Goal: Transaction & Acquisition: Obtain resource

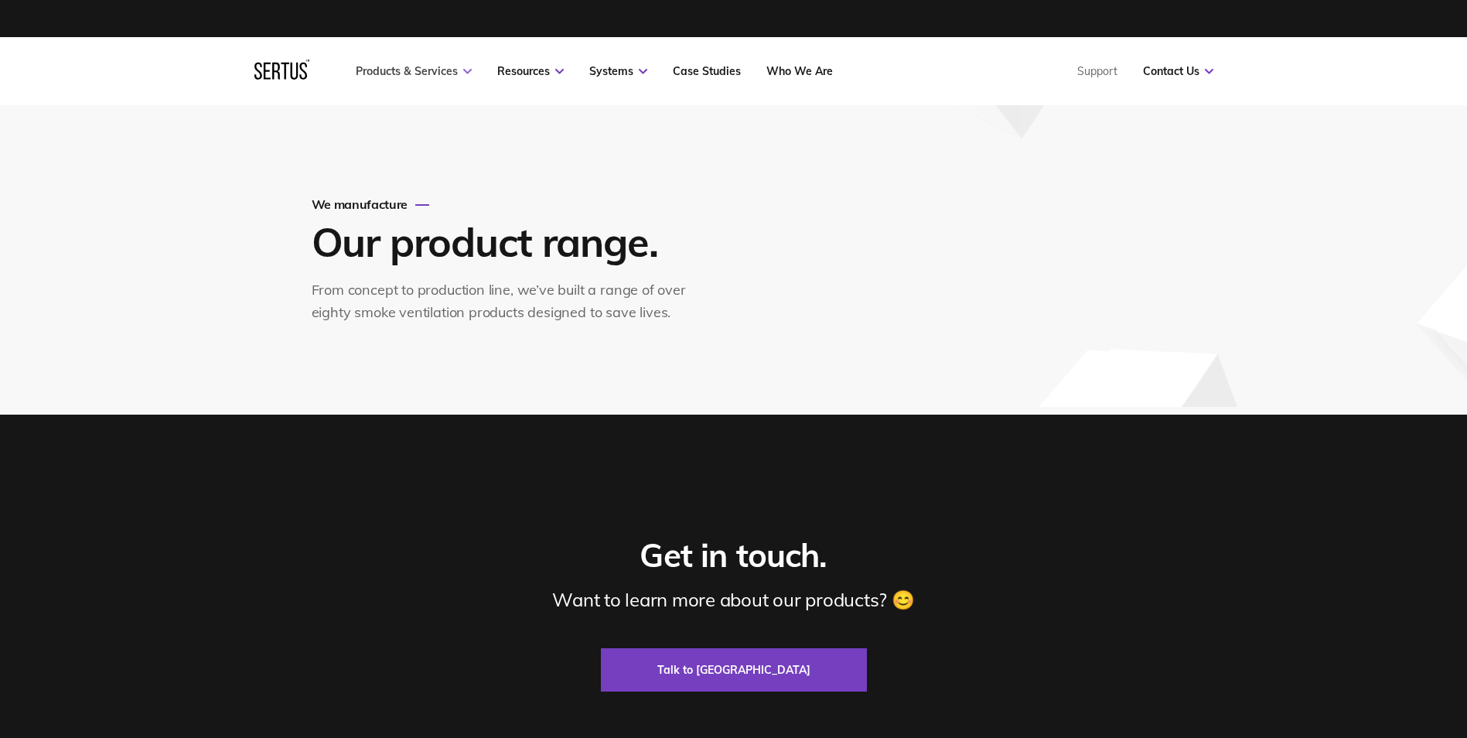
click at [434, 73] on link "Products & Services" at bounding box center [414, 71] width 116 height 14
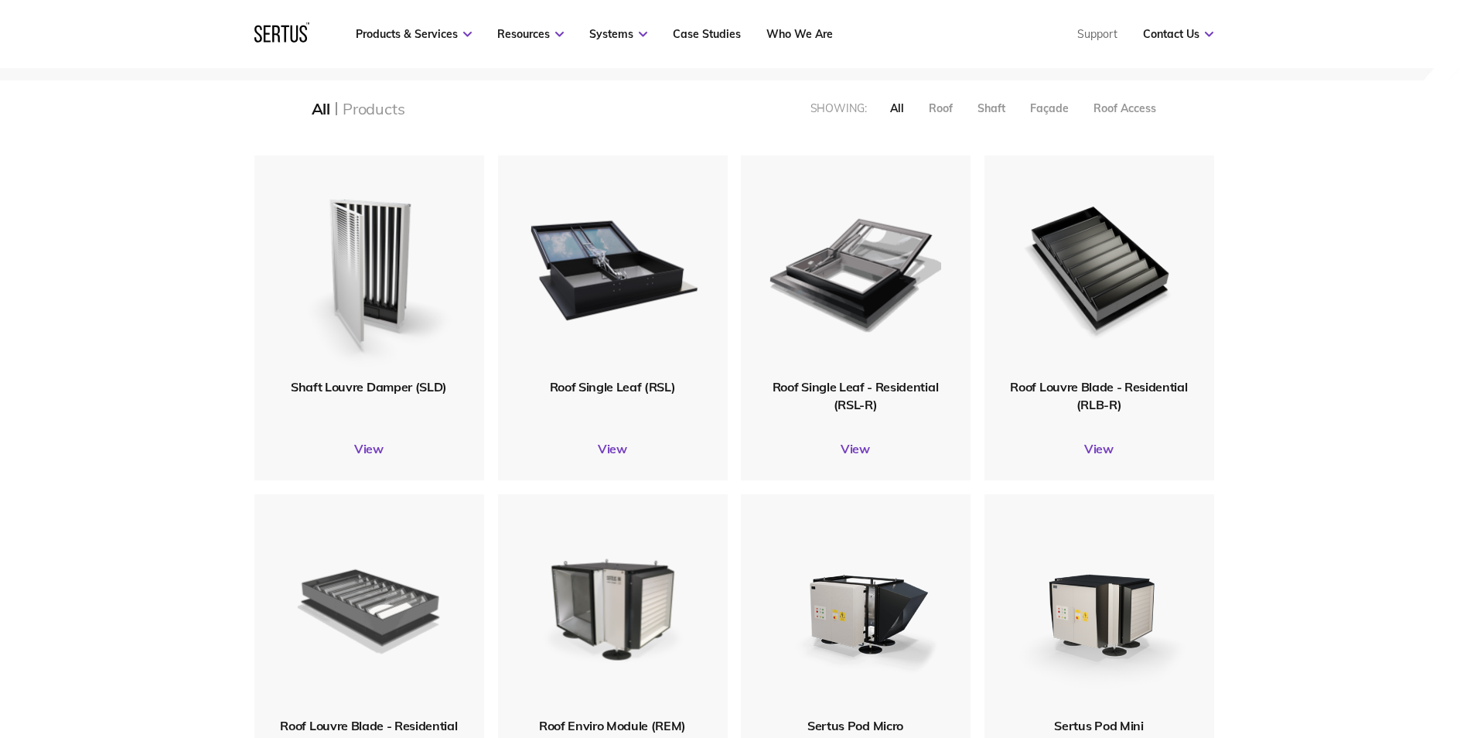
scroll to position [309, 0]
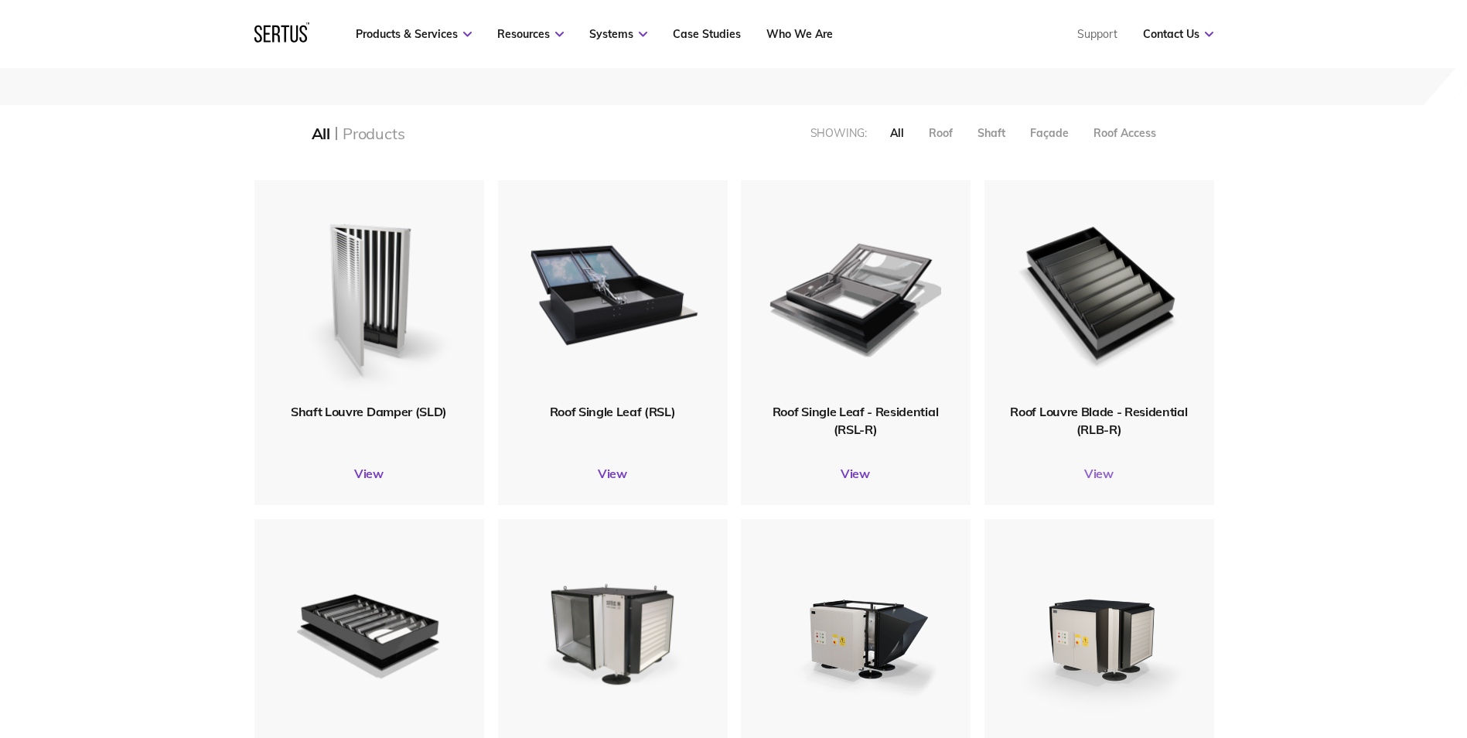
click at [1094, 476] on link "View" at bounding box center [1100, 473] width 230 height 15
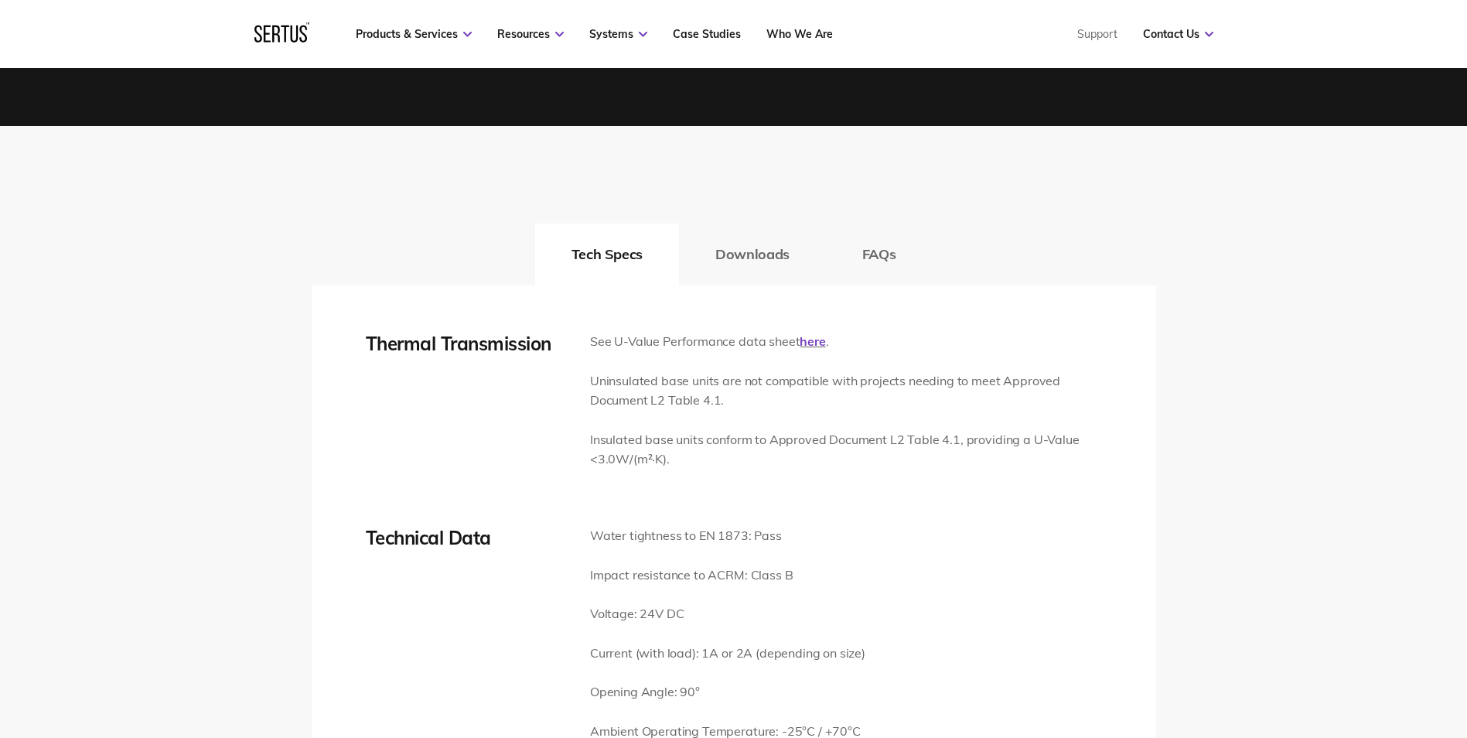
scroll to position [2166, 0]
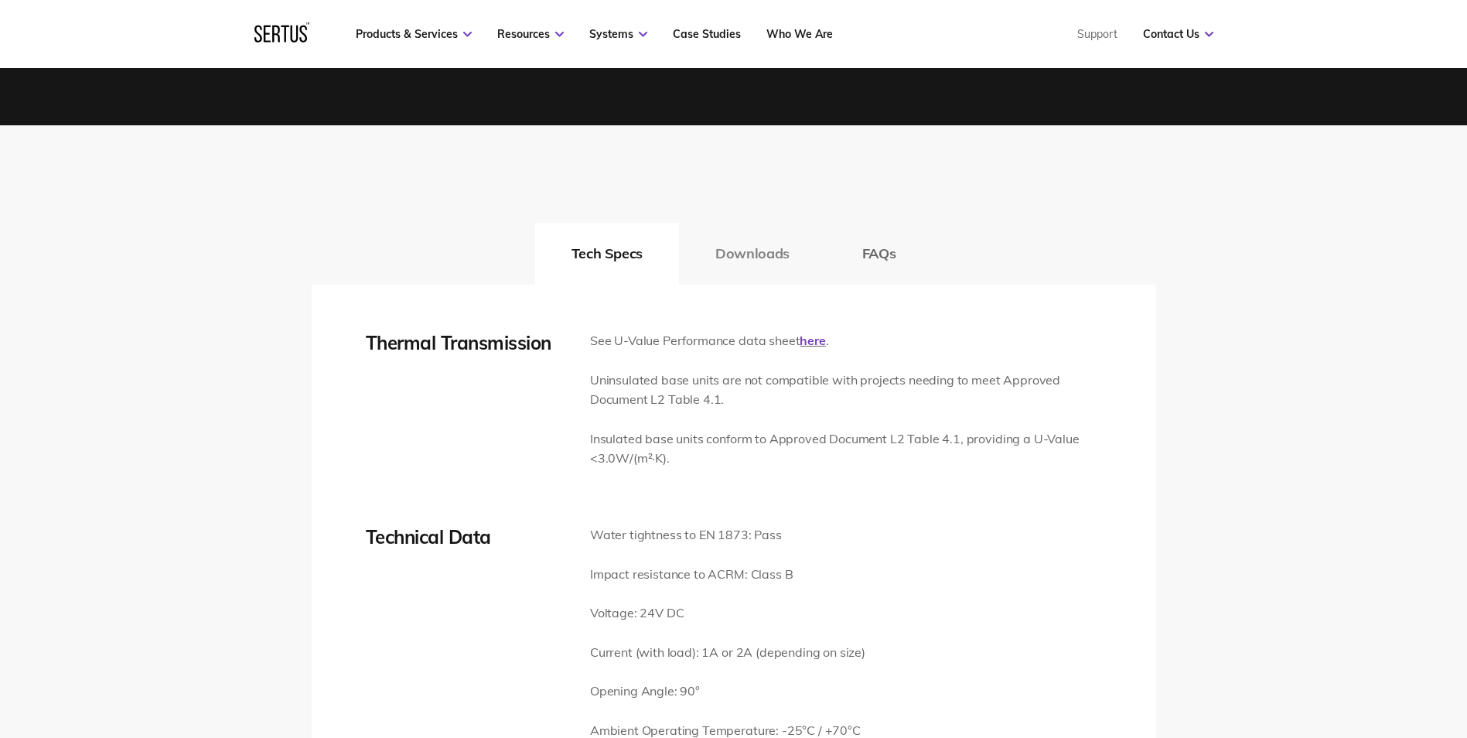
click at [744, 276] on button "Downloads" at bounding box center [752, 254] width 147 height 62
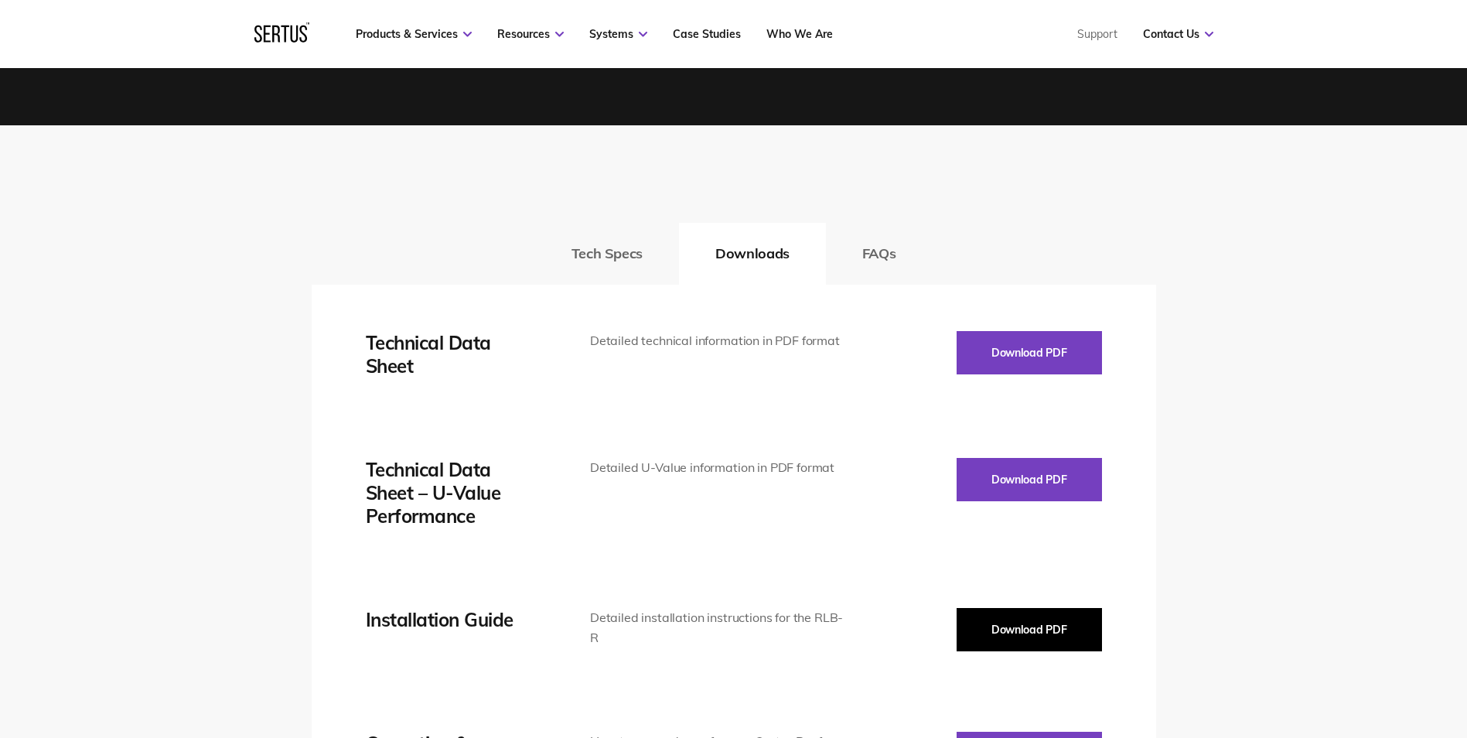
click at [1043, 638] on button "Download PDF" at bounding box center [1029, 629] width 145 height 43
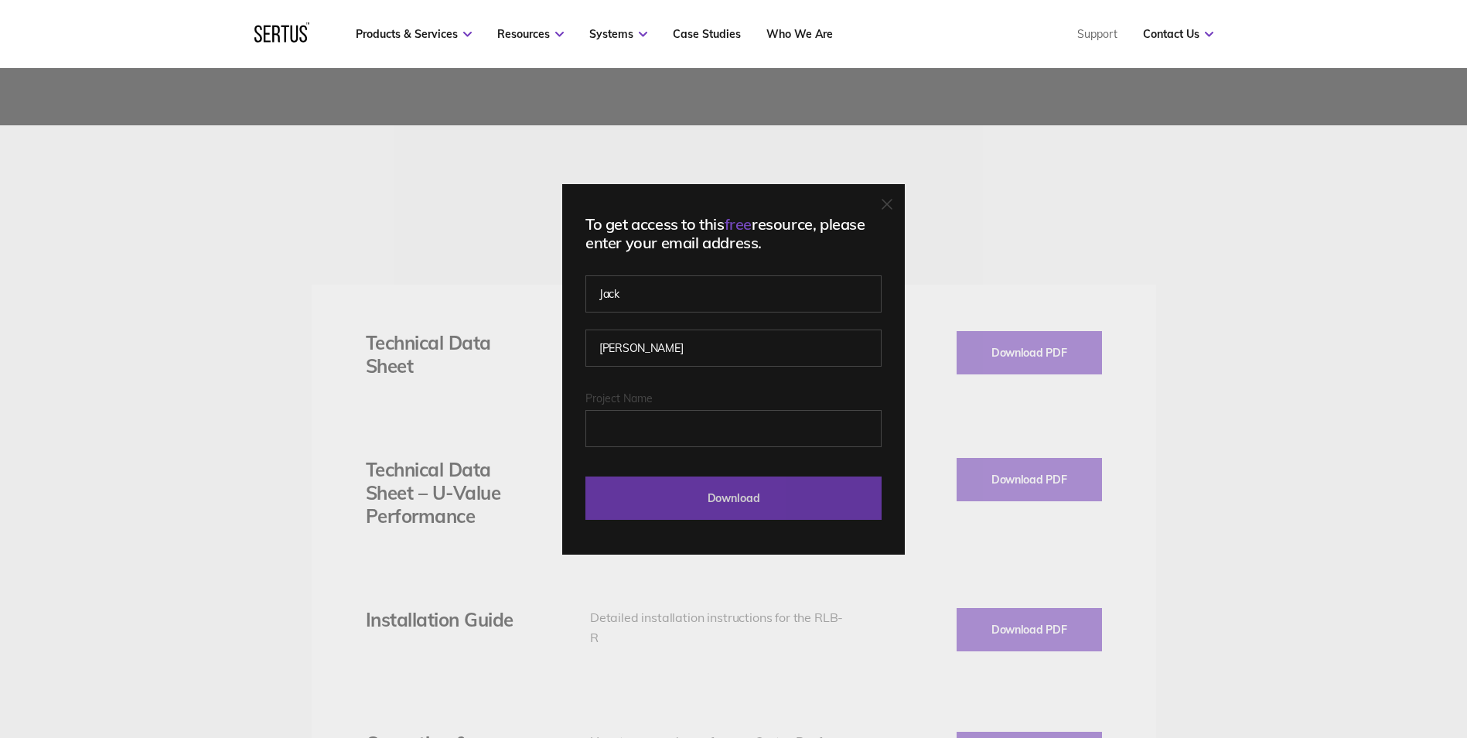
click at [780, 492] on input "Download" at bounding box center [733, 497] width 296 height 43
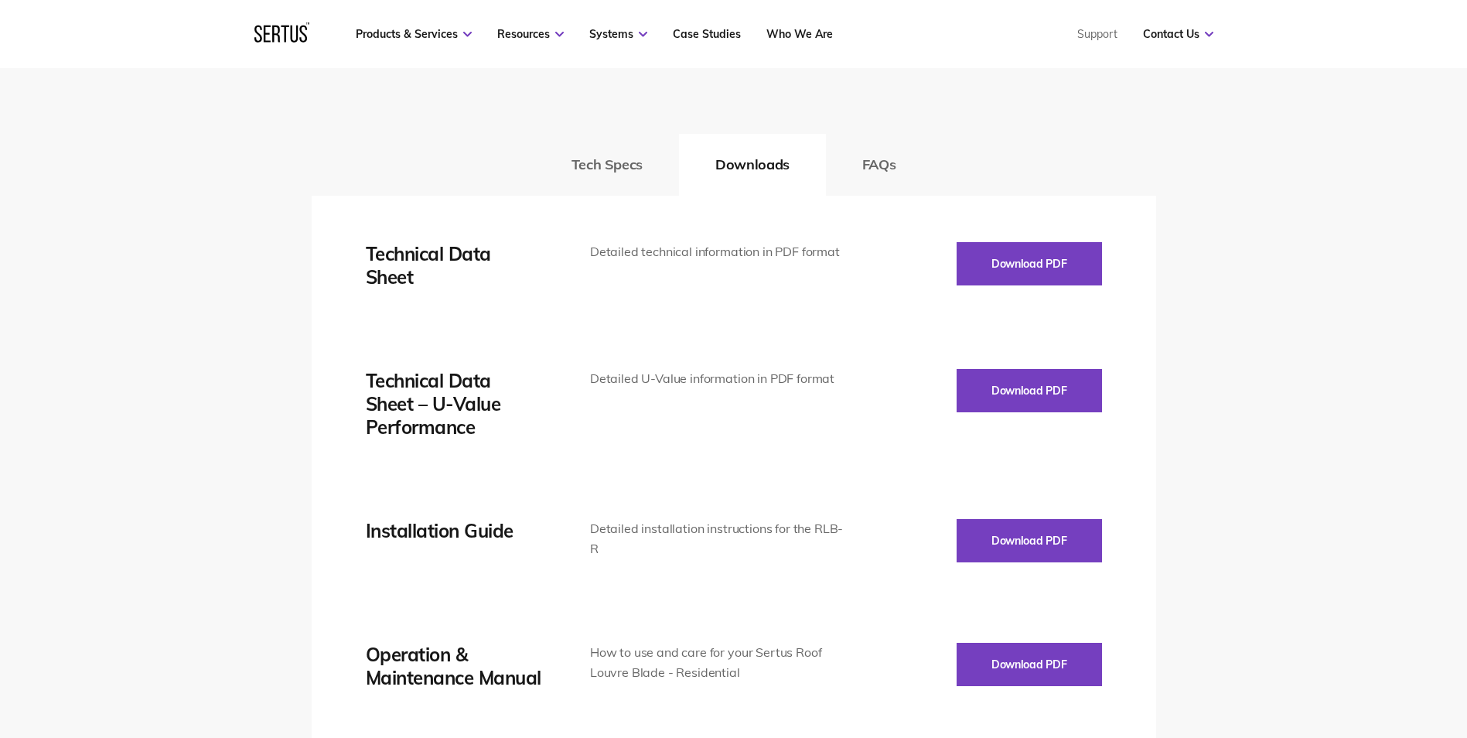
scroll to position [2243, 0]
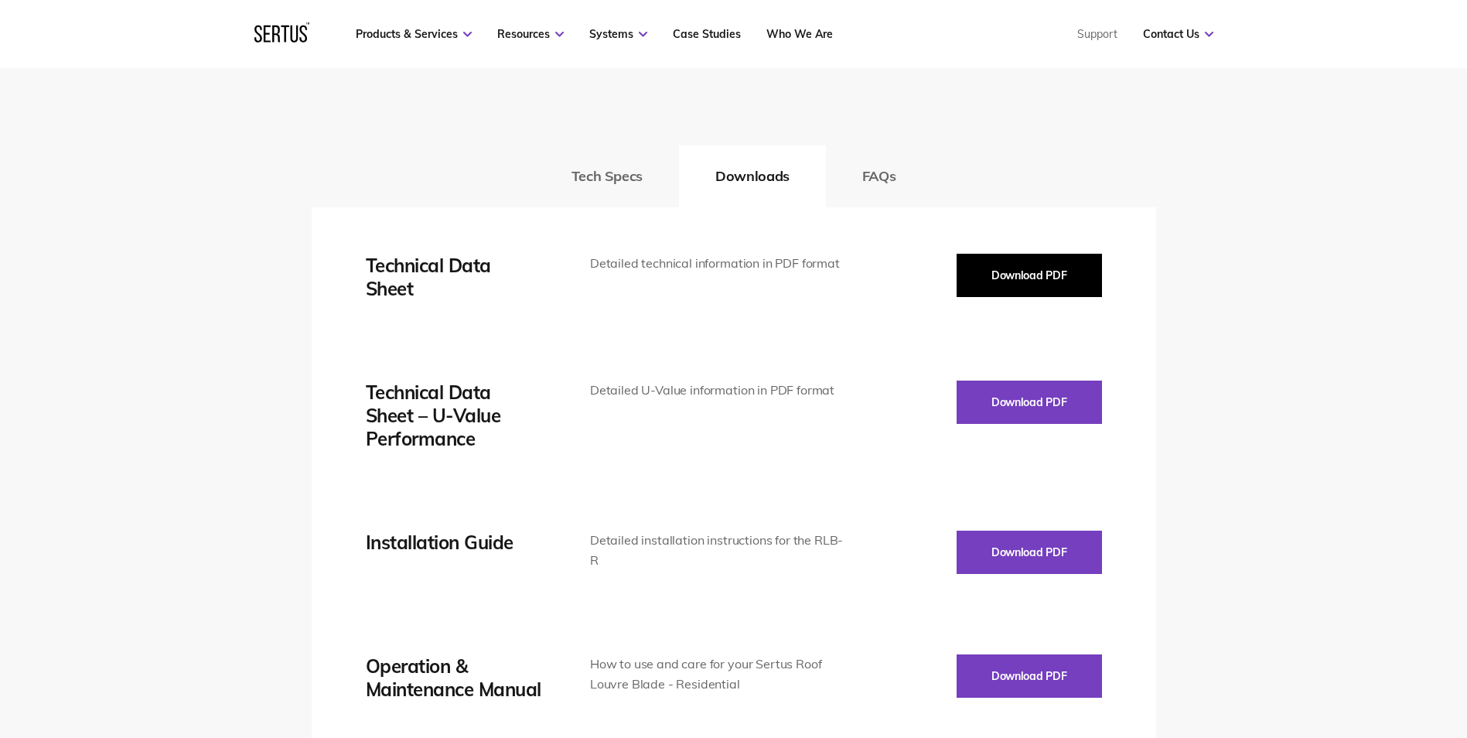
click at [1024, 276] on button "Download PDF" at bounding box center [1029, 275] width 145 height 43
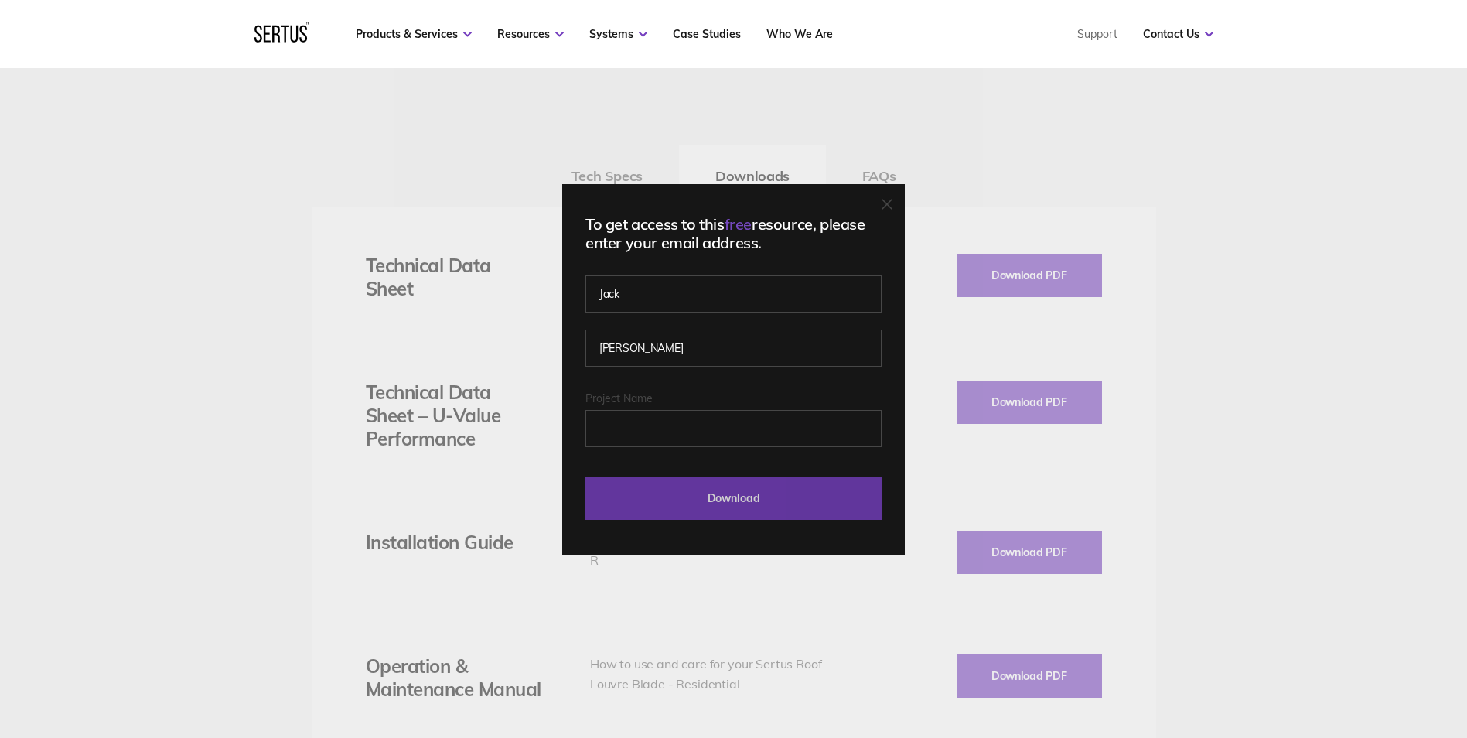
click at [720, 488] on input "Download" at bounding box center [733, 497] width 296 height 43
